Goal: Information Seeking & Learning: Learn about a topic

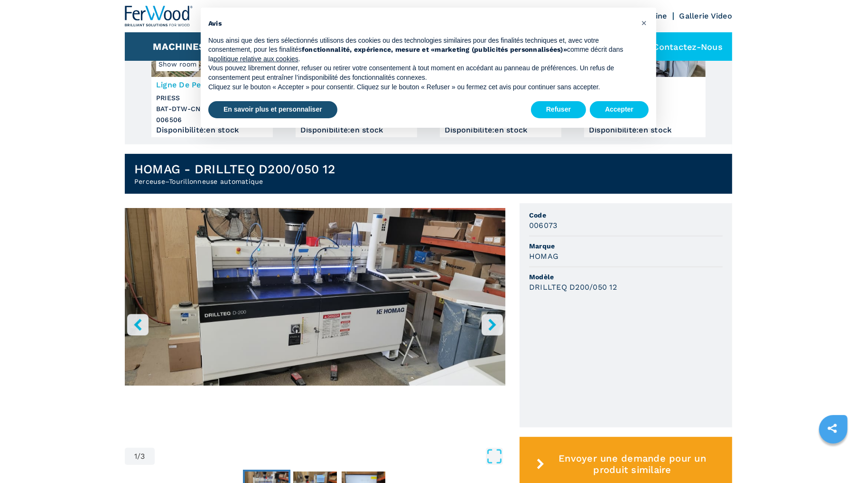
scroll to position [142, 0]
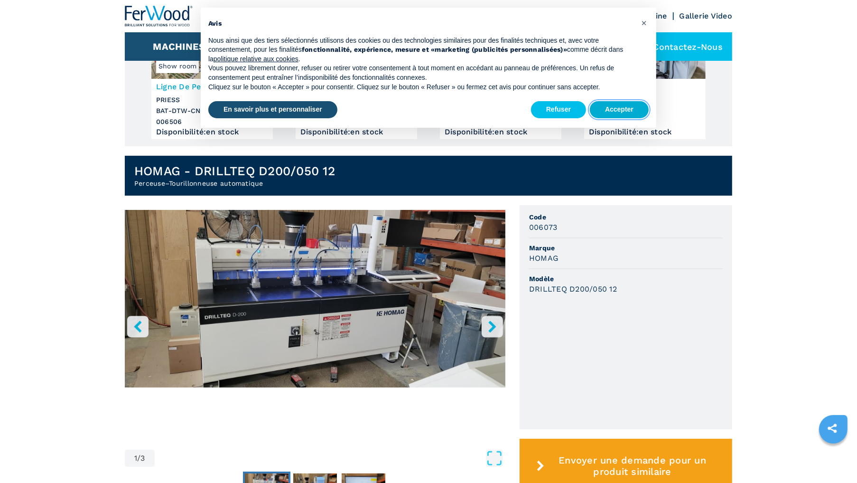
click at [621, 108] on button "Accepter" at bounding box center [619, 109] width 59 height 17
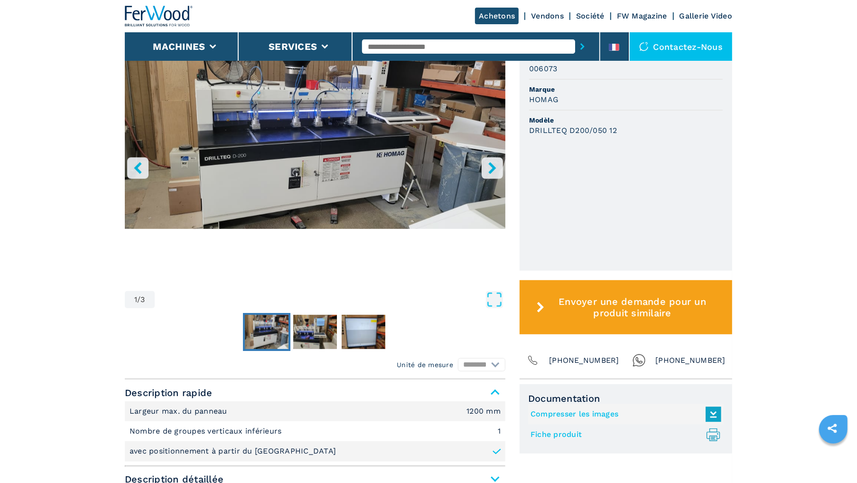
scroll to position [332, 0]
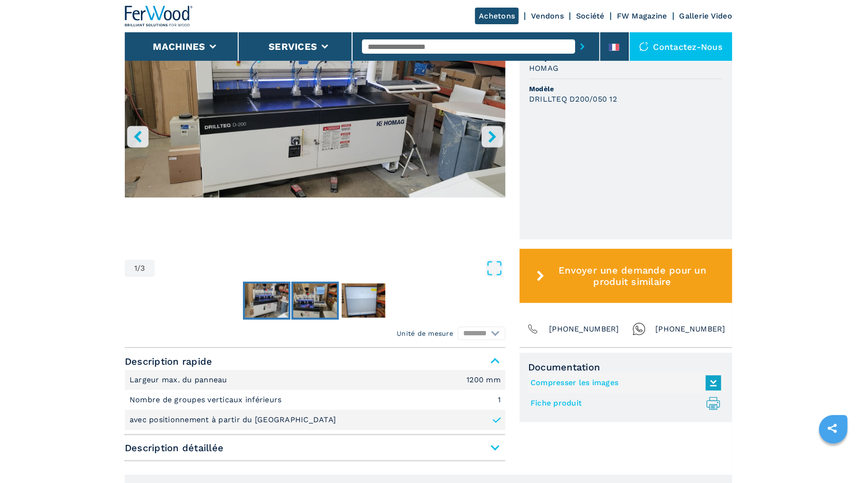
click at [310, 311] on img "Go to Slide 2" at bounding box center [315, 300] width 44 height 34
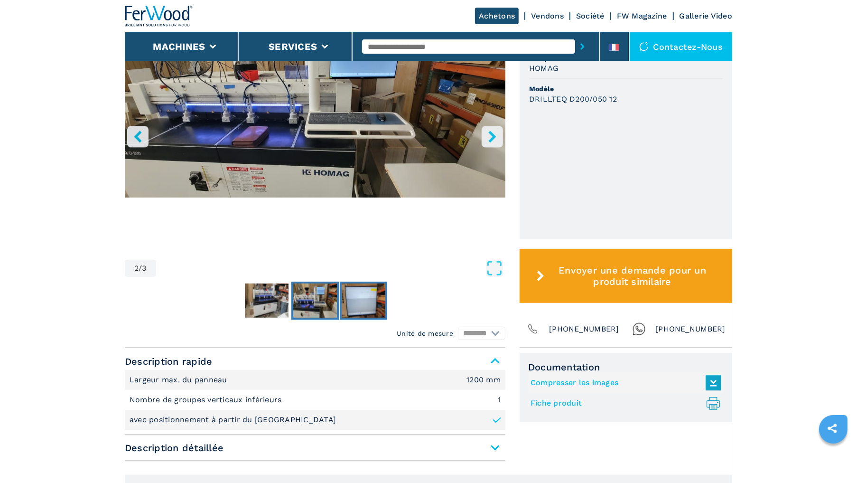
click at [375, 291] on img "Go to Slide 3" at bounding box center [364, 300] width 44 height 34
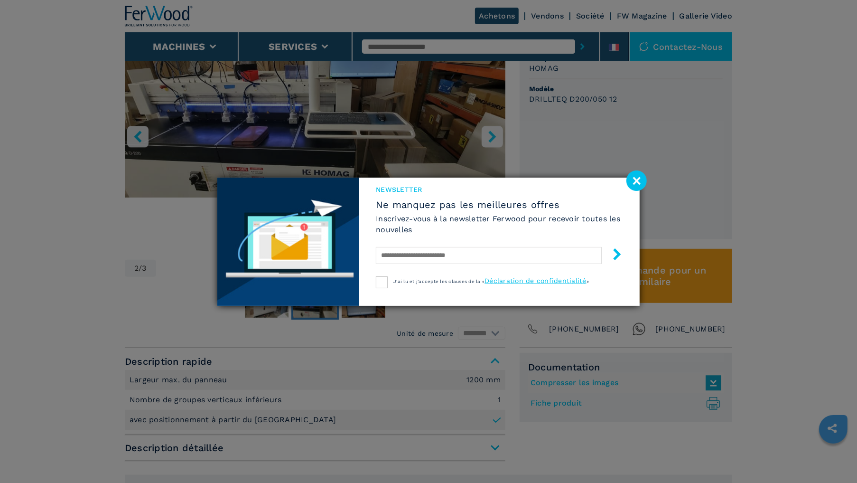
click at [638, 177] on image at bounding box center [637, 180] width 20 height 20
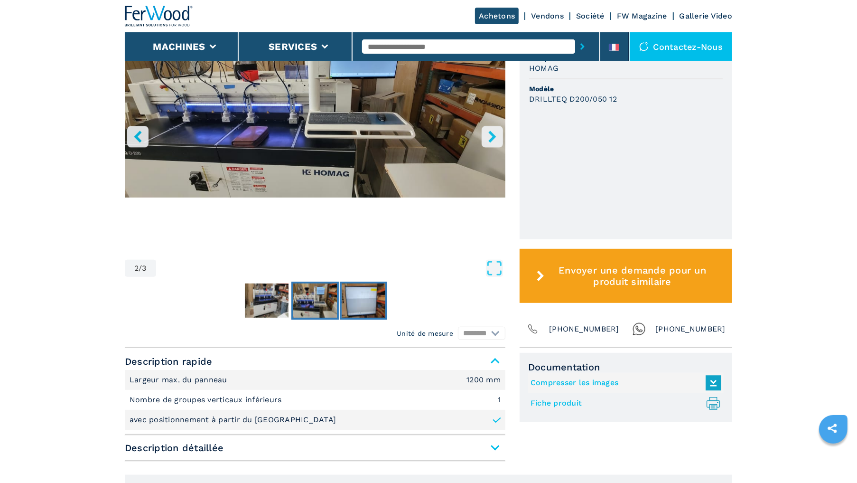
click at [372, 297] on img "Go to Slide 3" at bounding box center [364, 300] width 44 height 34
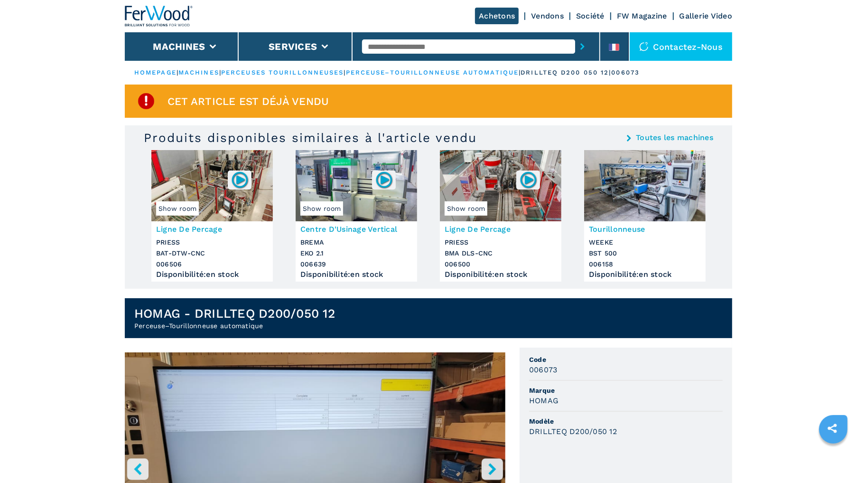
scroll to position [142, 0]
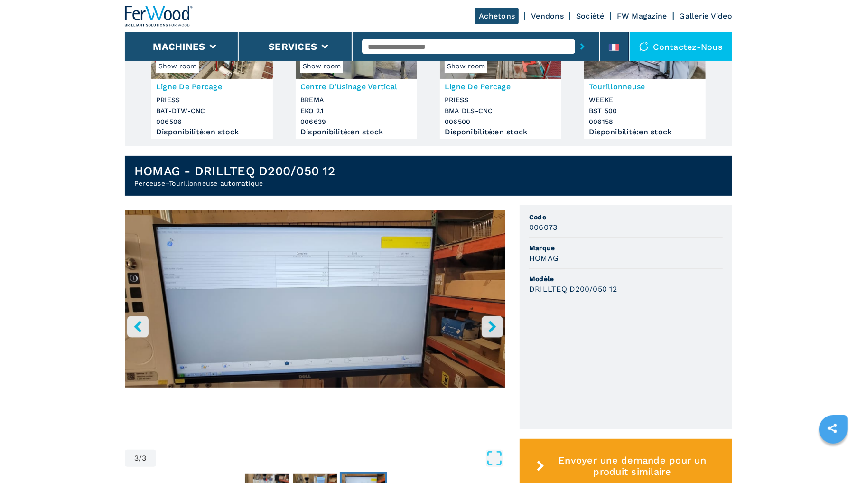
click at [133, 326] on icon "left-button" at bounding box center [138, 326] width 12 height 12
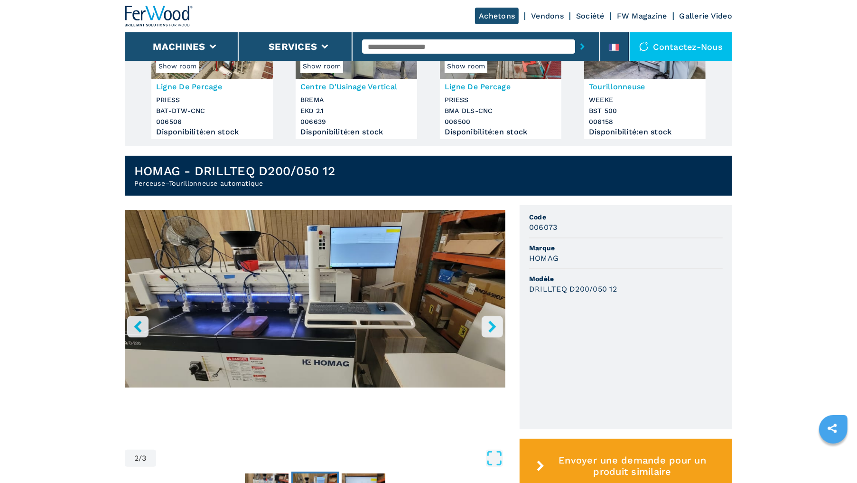
click at [133, 325] on icon "left-button" at bounding box center [138, 326] width 12 height 12
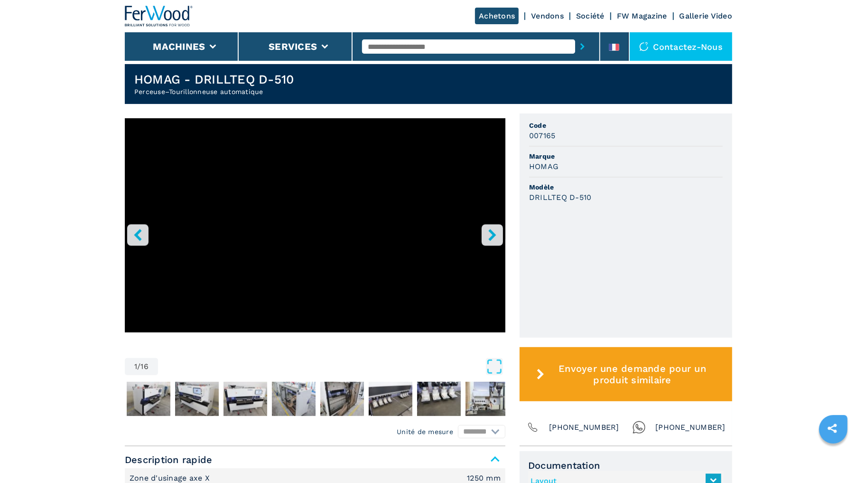
scroll to position [285, 0]
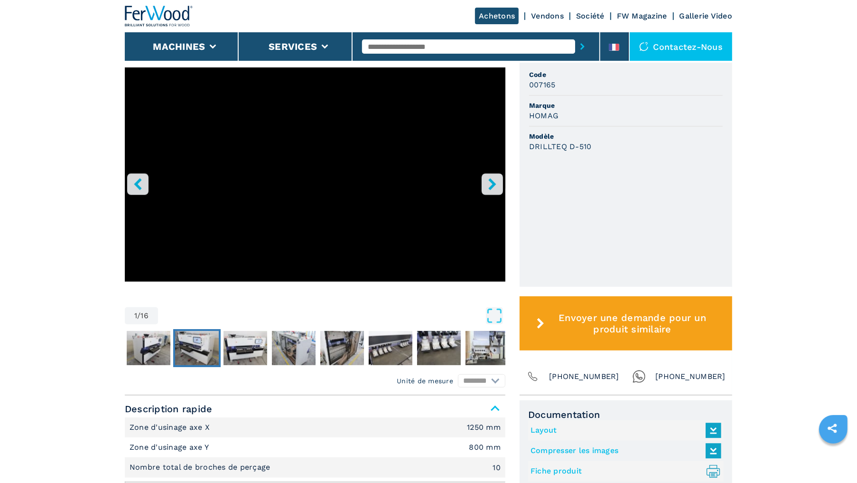
click at [194, 347] on img "Go to Slide 3" at bounding box center [197, 348] width 44 height 34
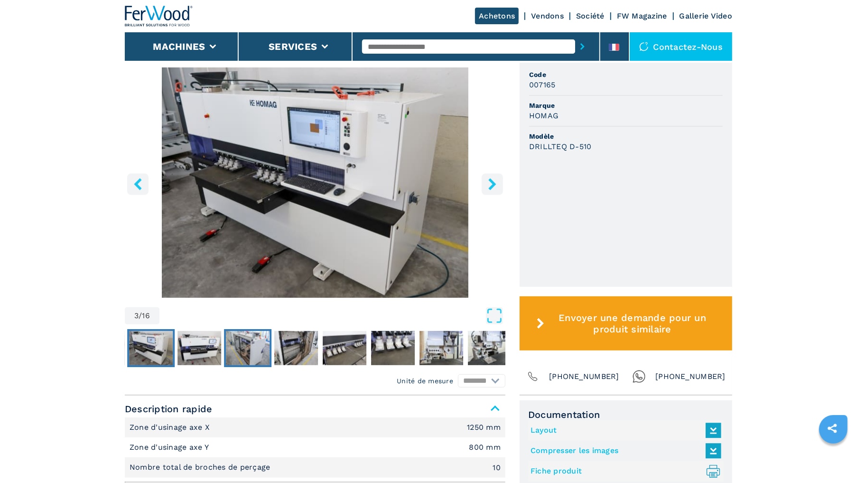
click at [226, 353] on img "Go to Slide 5" at bounding box center [248, 348] width 44 height 34
click at [289, 352] on img "Go to Slide 6" at bounding box center [296, 348] width 44 height 34
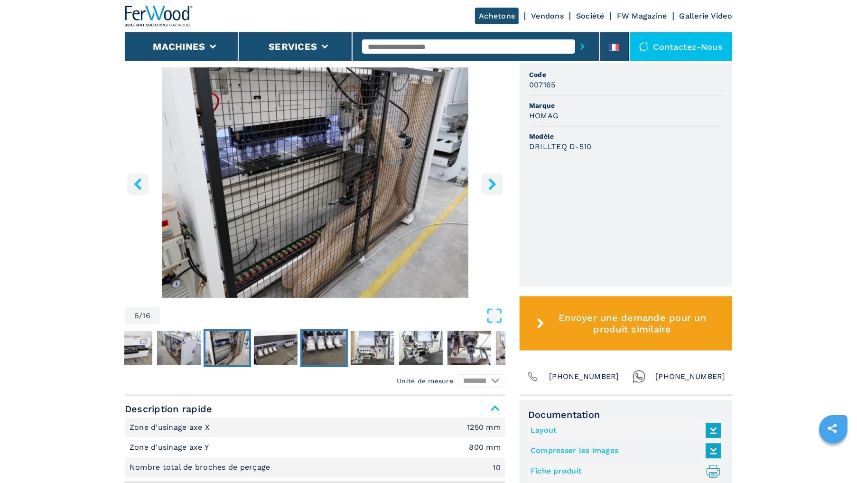
click at [337, 354] on img "Go to Slide 8" at bounding box center [324, 348] width 44 height 34
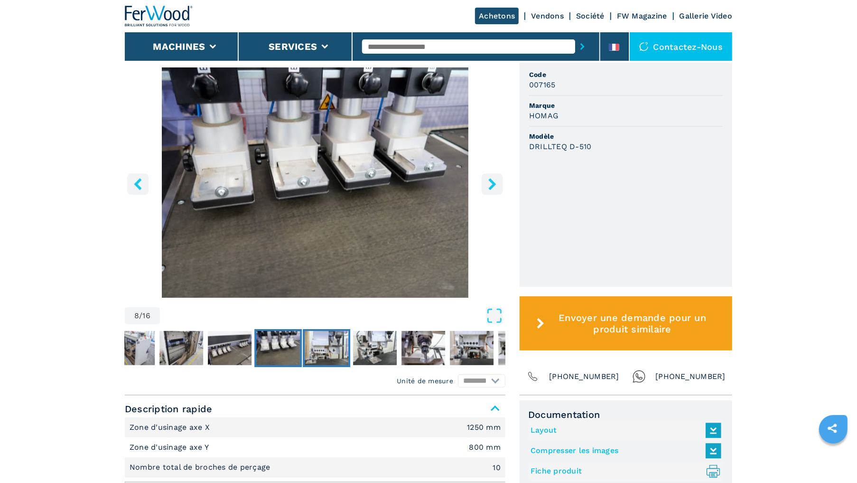
click at [335, 349] on img "Go to Slide 9" at bounding box center [327, 348] width 44 height 34
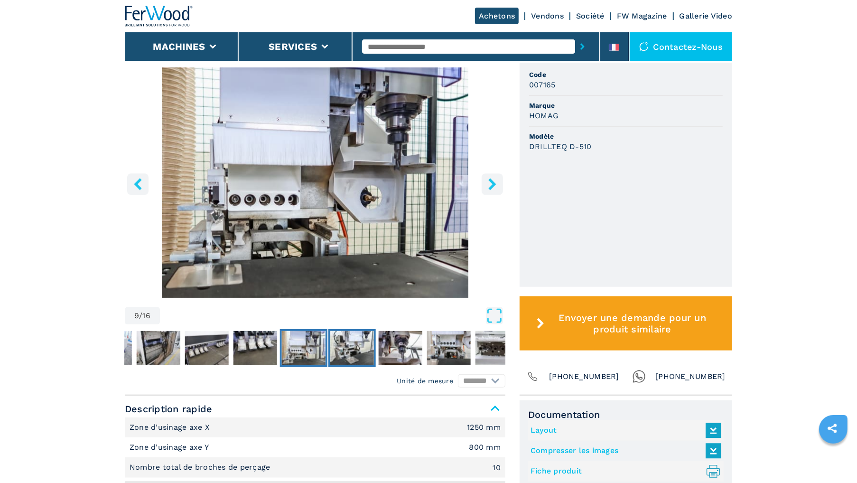
click at [352, 349] on img "Go to Slide 10" at bounding box center [352, 348] width 44 height 34
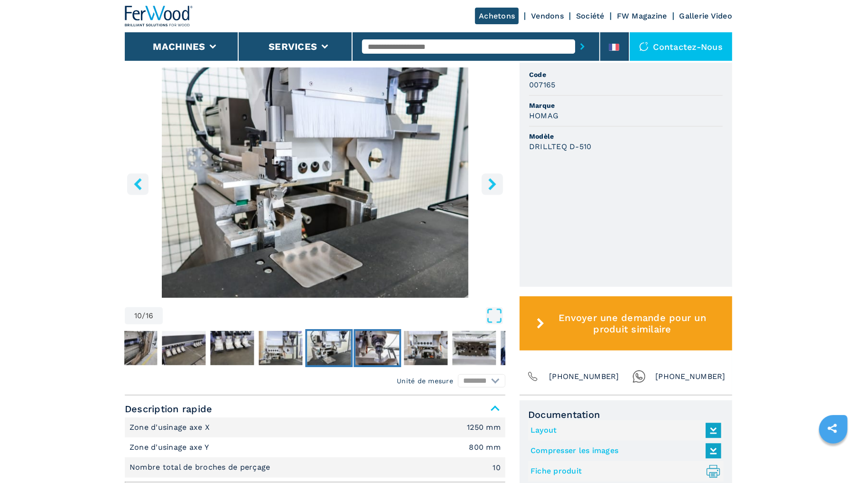
click at [386, 349] on img "Go to Slide 11" at bounding box center [378, 348] width 44 height 34
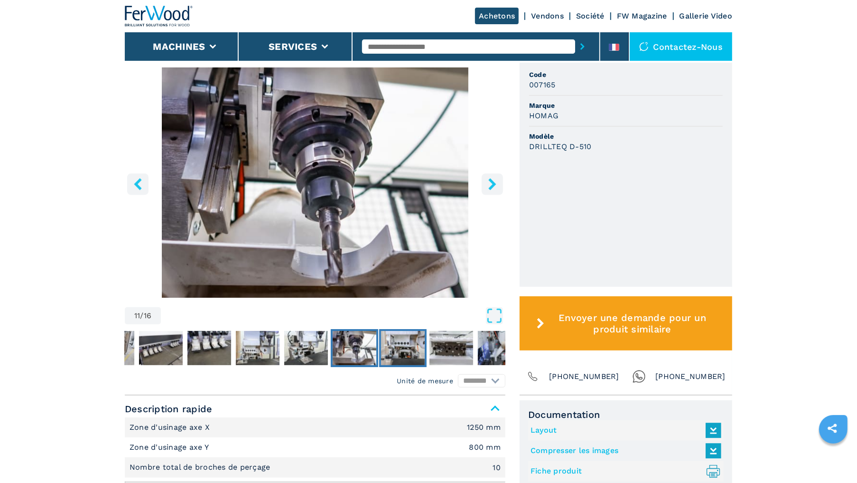
click at [418, 347] on img "Go to Slide 12" at bounding box center [403, 348] width 44 height 34
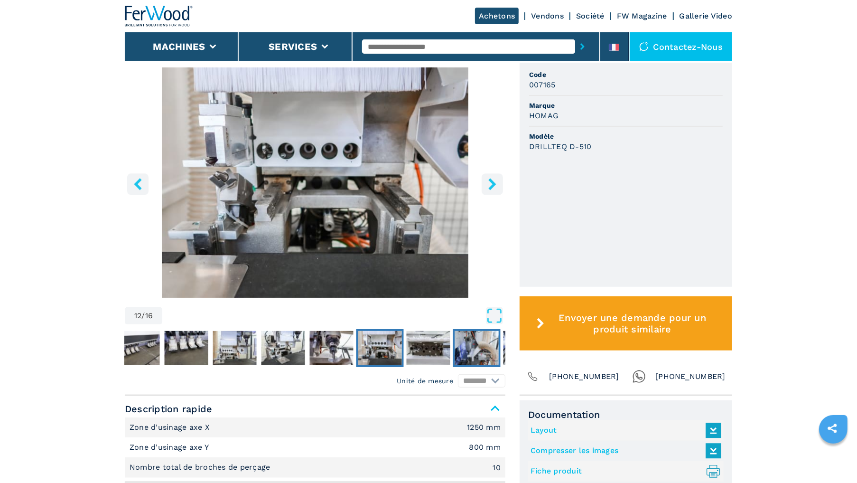
click at [478, 346] on img "Go to Slide 14" at bounding box center [477, 348] width 44 height 34
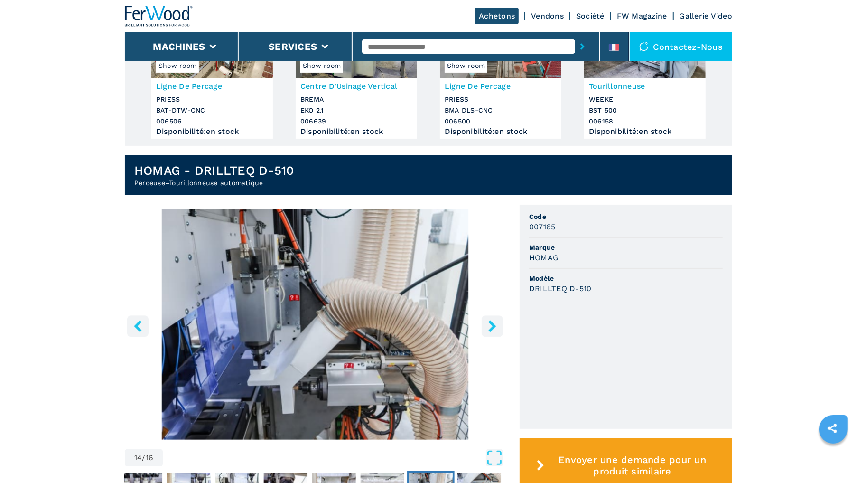
scroll to position [142, 0]
